Goal: Information Seeking & Learning: Find specific fact

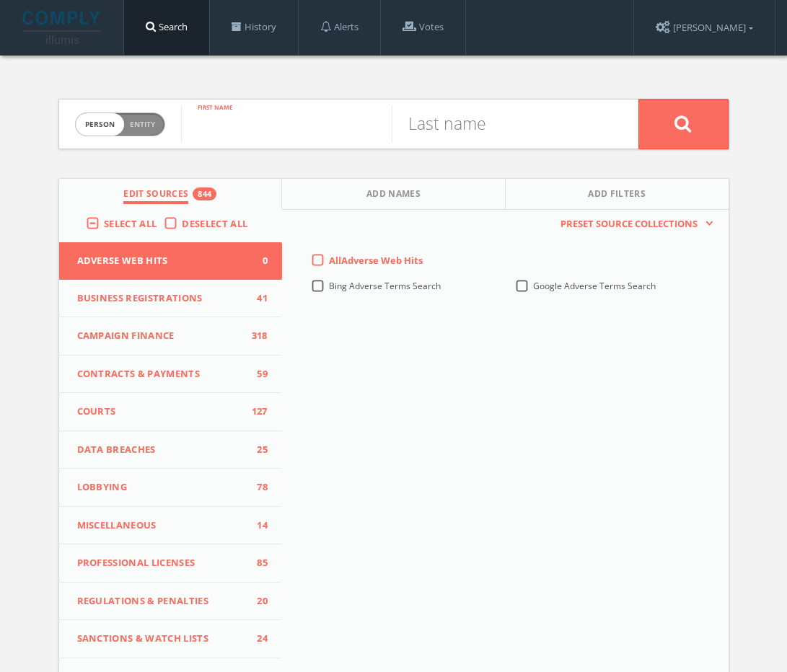
click at [273, 125] on input "text" at bounding box center [286, 124] width 211 height 38
type input "[PERSON_NAME]"
click at [398, 188] on span "Add Names" at bounding box center [394, 196] width 54 height 17
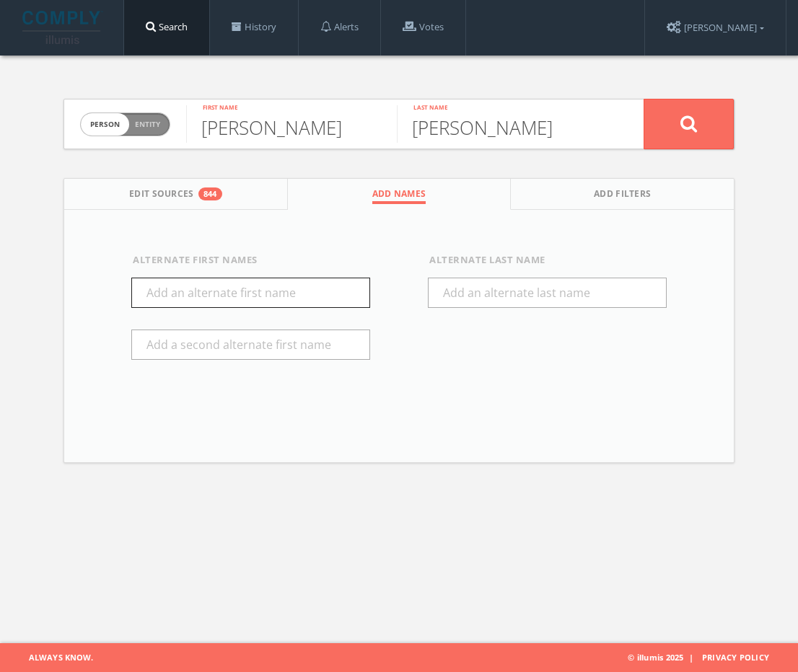
click at [316, 298] on input "text" at bounding box center [250, 293] width 239 height 30
type input "[PERSON_NAME]"
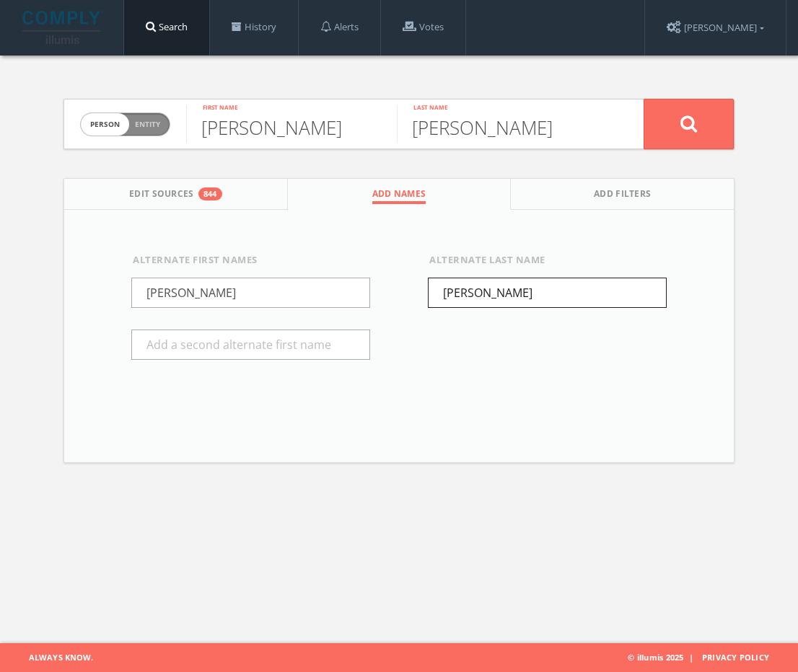
type input "[PERSON_NAME]"
click at [699, 118] on button at bounding box center [689, 124] width 90 height 51
